Goal: Task Accomplishment & Management: Use online tool/utility

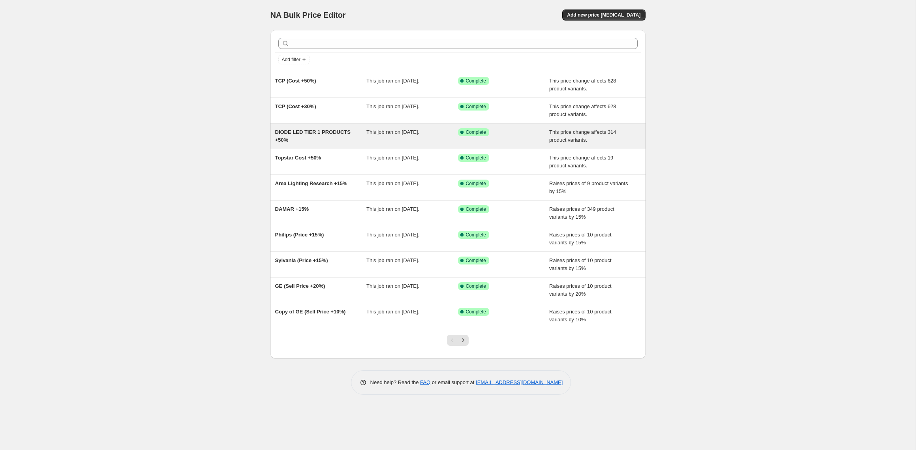
click at [339, 134] on span "DIODE LED TIER 1 PRODUCTS +50%" at bounding box center [312, 136] width 75 height 14
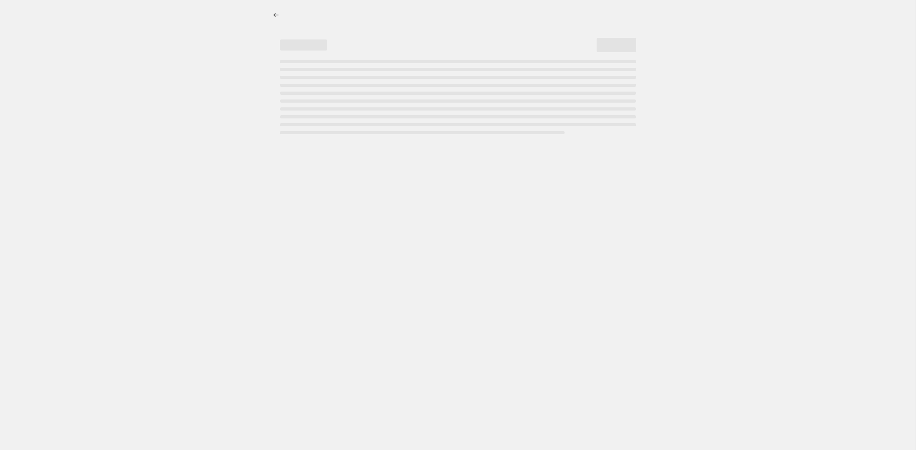
select select "pc"
select select "no_change"
select select "collection"
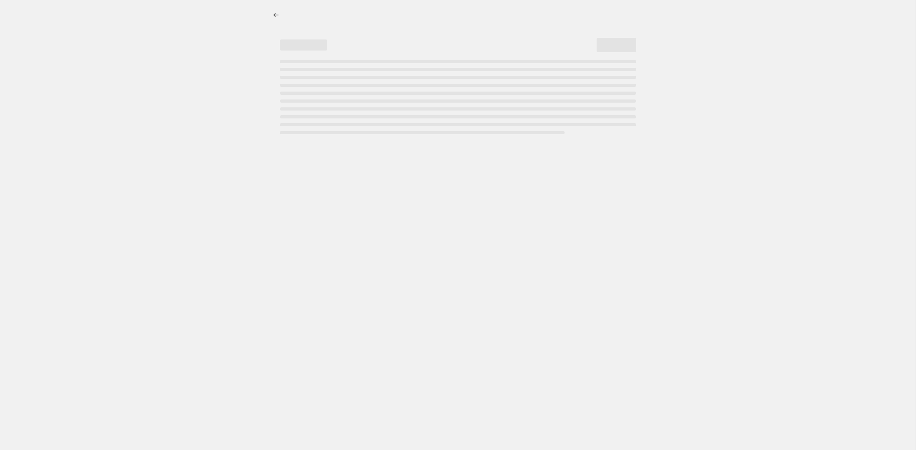
select select "collection"
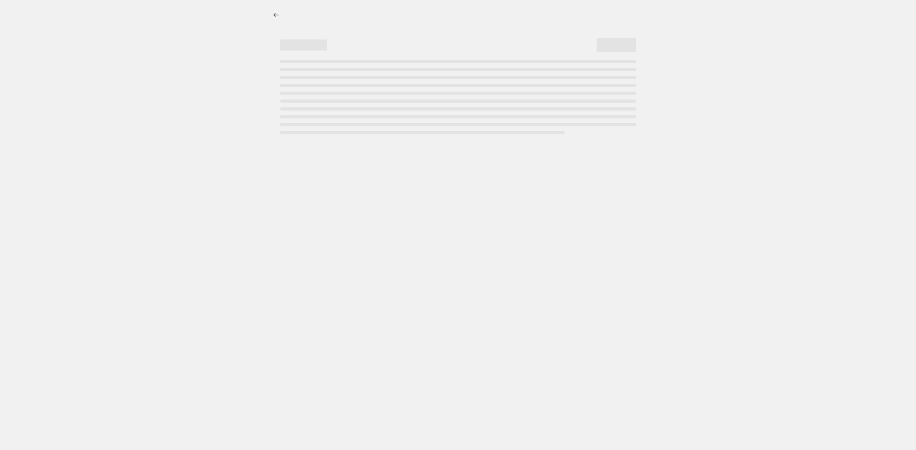
select select "vendor"
select select "collection"
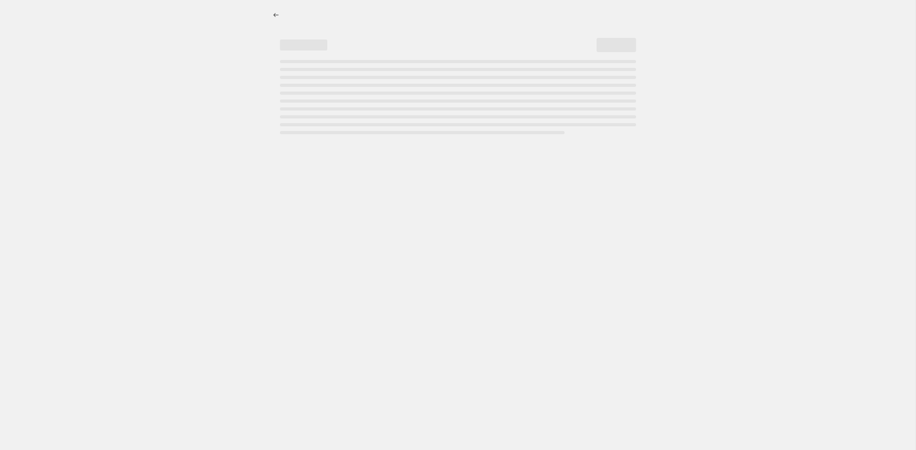
select select "collection"
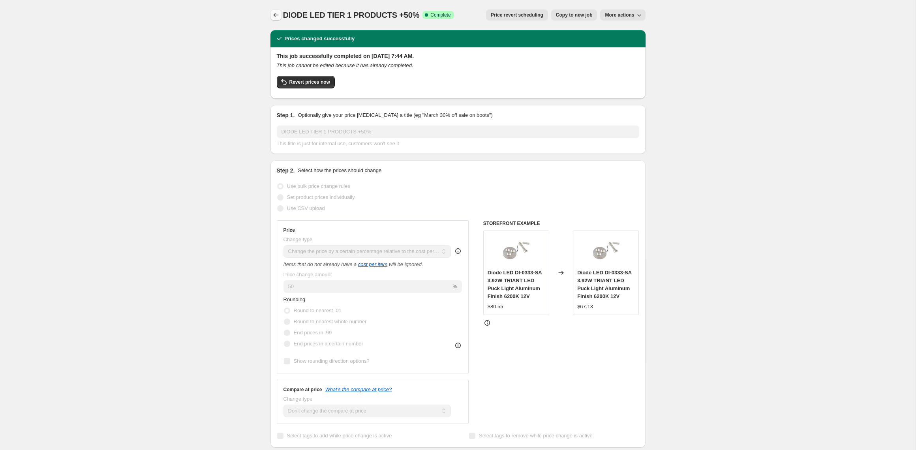
click at [273, 14] on icon "Price change jobs" at bounding box center [276, 15] width 8 height 8
